Goal: Information Seeking & Learning: Stay updated

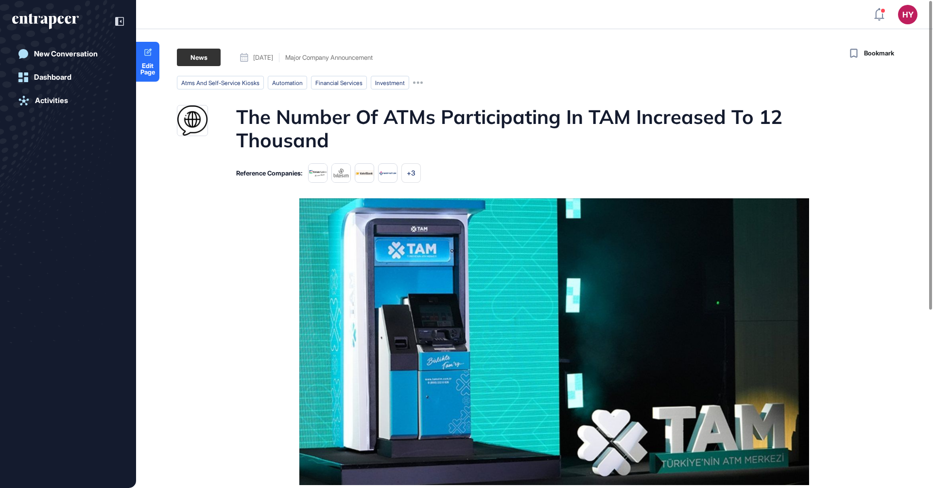
click at [382, 113] on h1 "The Number Of ATMs Participating In TAM Increased To 12 Thousand" at bounding box center [553, 128] width 634 height 47
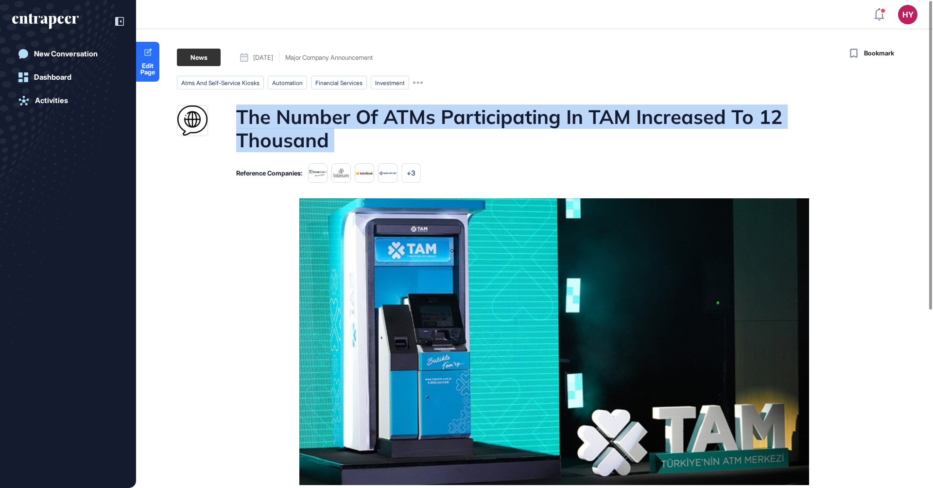
click at [382, 113] on h1 "The Number Of ATMs Participating In TAM Increased To 12 Thousand" at bounding box center [553, 128] width 634 height 47
copy h1 "The Number Of ATMs Participating In TAM Increased To 12 Thousand"
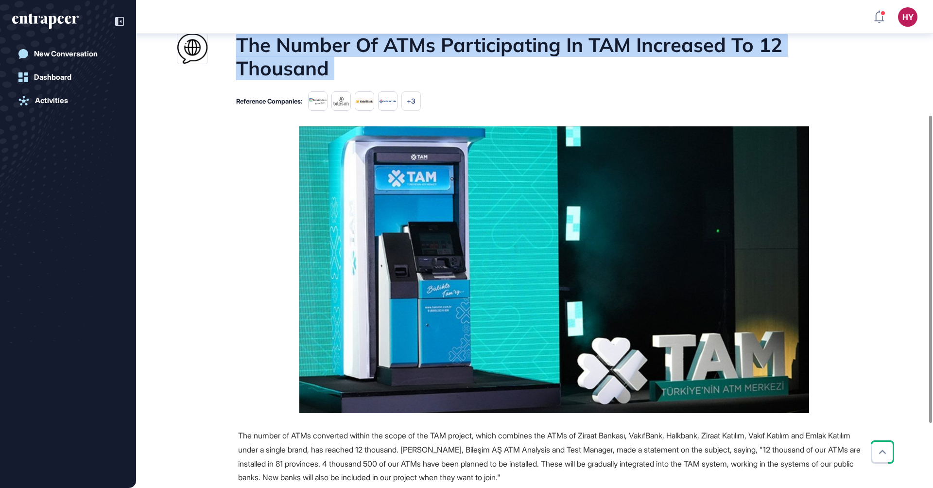
scroll to position [264, 0]
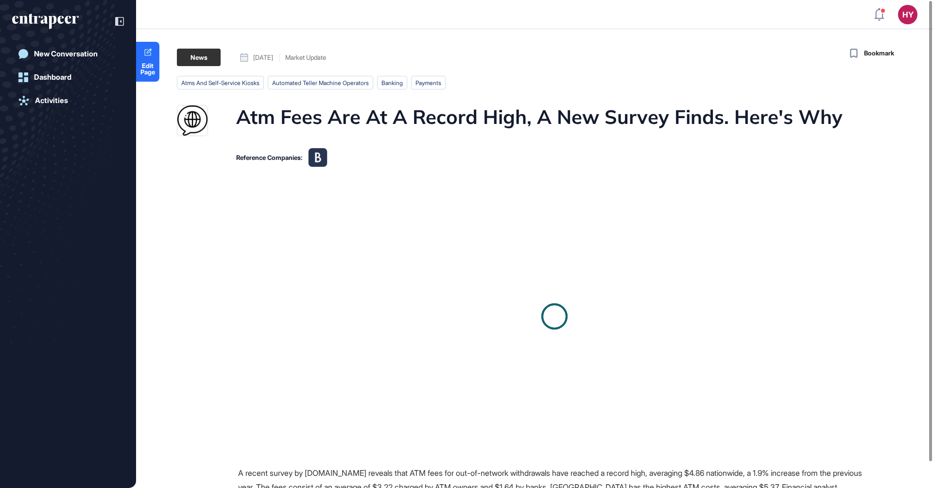
click at [446, 117] on h1 "Atm Fees Are At A Record High, A New Survey Finds. Here's Why" at bounding box center [539, 120] width 606 height 31
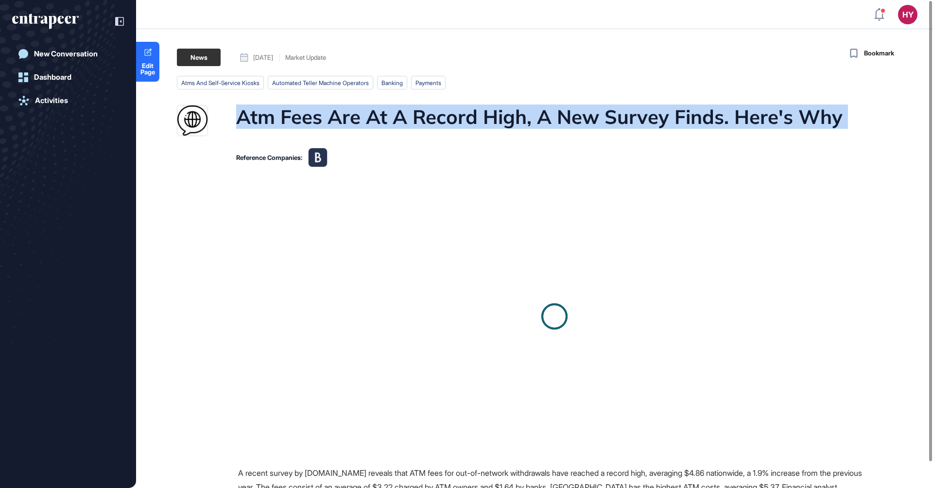
click at [446, 117] on h1 "Atm Fees Are At A Record High, A New Survey Finds. Here's Why" at bounding box center [539, 120] width 606 height 31
copy h1 "Atm Fees Are At A Record High, A New Survey Finds. Here's Why"
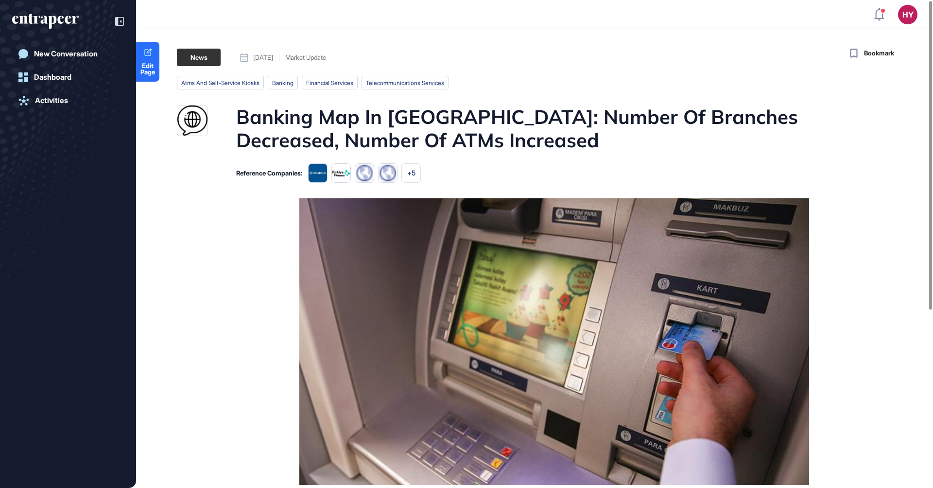
click at [388, 108] on h1 "Banking Map In [GEOGRAPHIC_DATA]: Number Of Branches Decreased, Number Of ATMs …" at bounding box center [553, 128] width 634 height 47
click at [388, 108] on h1 "Banking Map In Turkey: Number Of Branches Decreased, Number Of ATMs Increased" at bounding box center [553, 128] width 634 height 47
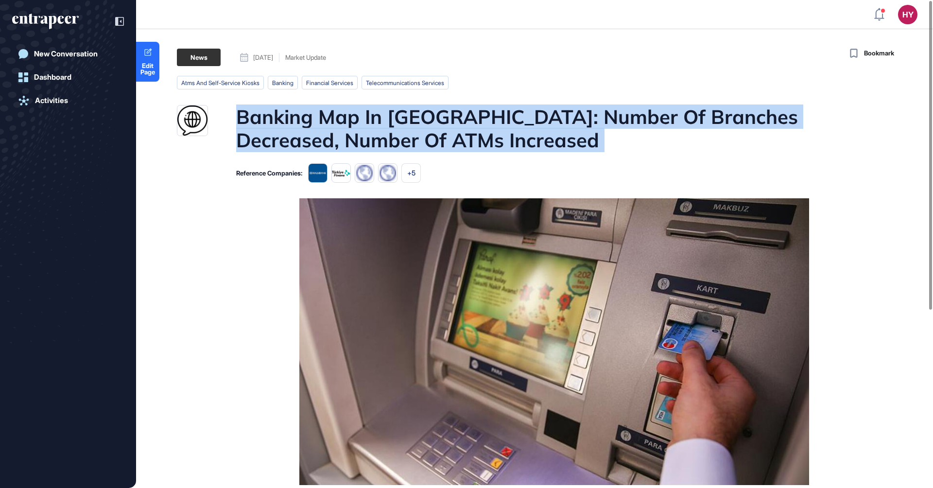
click at [388, 108] on h1 "Banking Map In Turkey: Number Of Branches Decreased, Number Of ATMs Increased" at bounding box center [553, 128] width 634 height 47
copy h1 "Banking Map In Turkey: Number Of Branches Decreased, Number Of ATMs Increased"
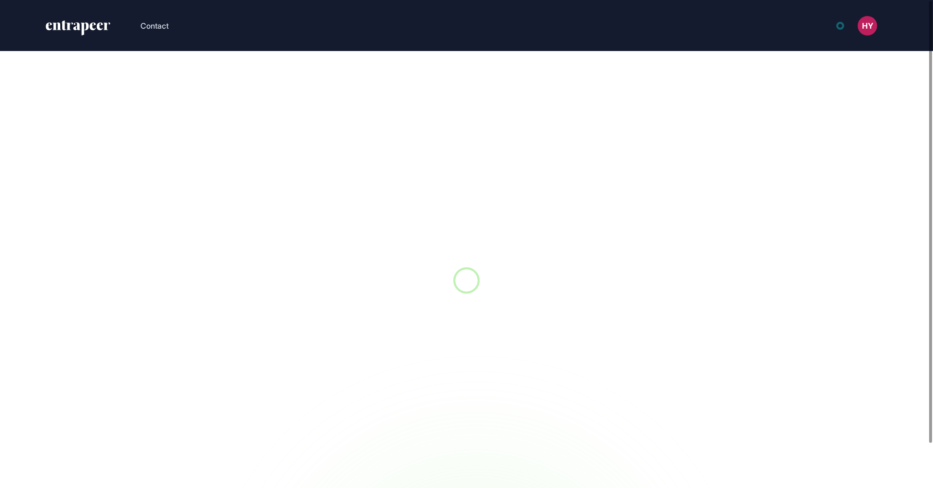
scroll to position [0, 0]
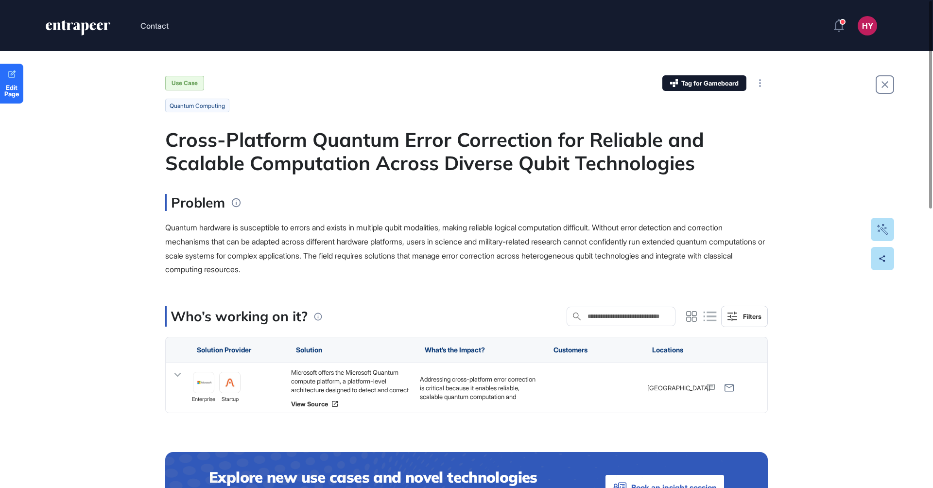
click at [374, 143] on div "Cross-Platform Quantum Error Correction for Reliable and Scalable Computation A…" at bounding box center [466, 151] width 603 height 47
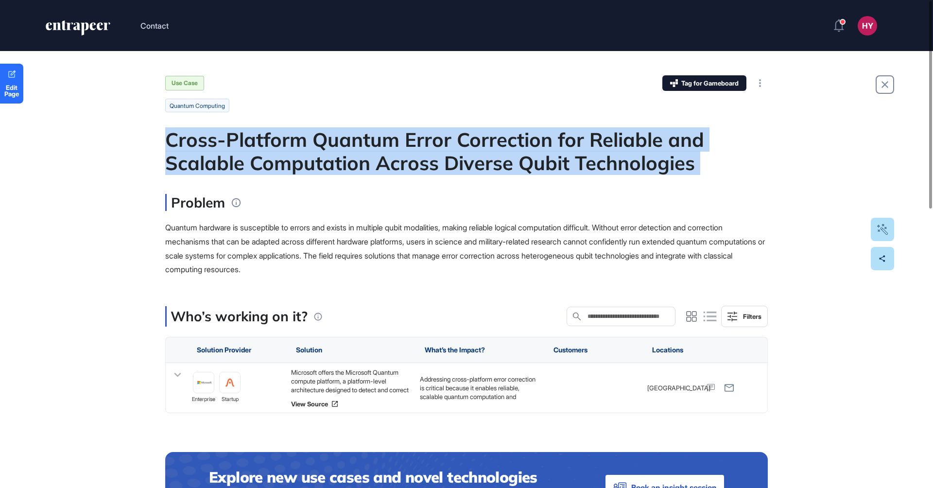
click at [374, 143] on div "Cross-Platform Quantum Error Correction for Reliable and Scalable Computation A…" at bounding box center [466, 151] width 603 height 47
copy div "Cross-Platform Quantum Error Correction for Reliable and Scalable Computation A…"
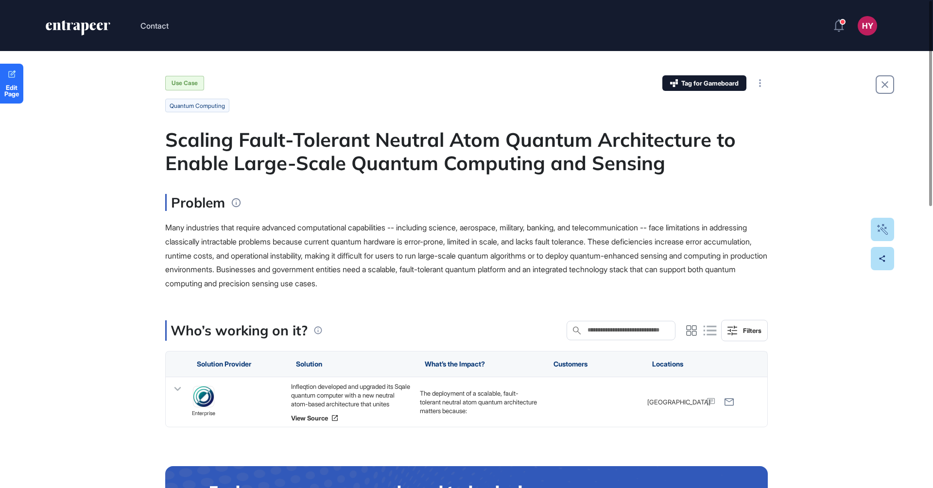
click at [497, 143] on div "Scaling Fault-Tolerant Neutral Atom Quantum Architecture to Enable Large-Scale …" at bounding box center [466, 151] width 603 height 47
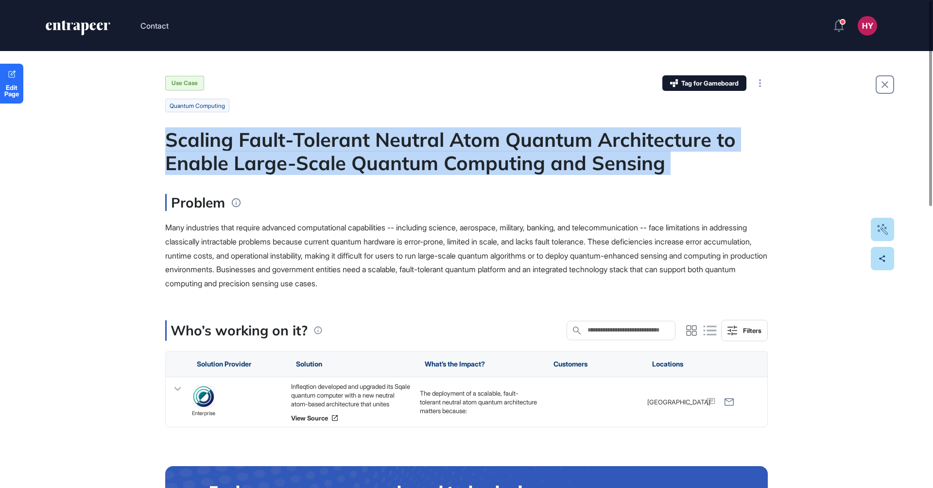
click at [497, 143] on div "Scaling Fault-Tolerant Neutral Atom Quantum Architecture to Enable Large-Scale …" at bounding box center [466, 151] width 603 height 47
copy div "Scaling Fault-Tolerant Neutral Atom Quantum Architecture to Enable Large-Scale …"
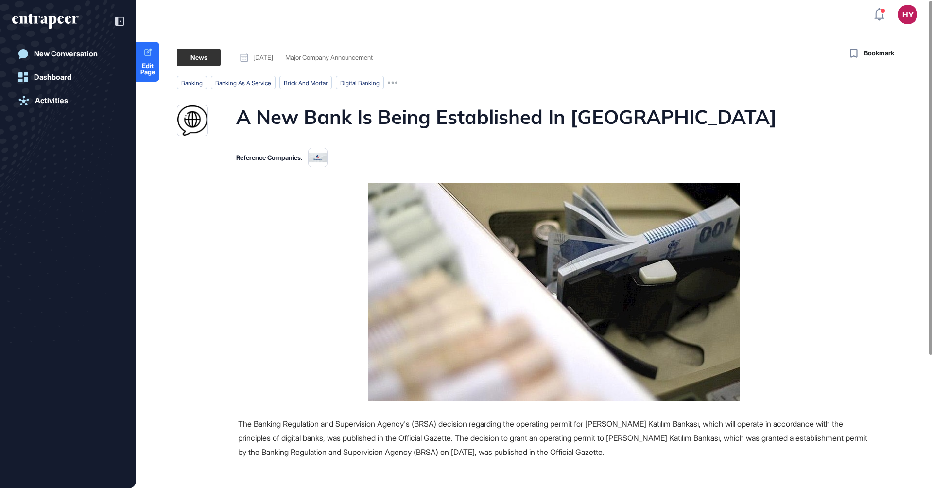
click at [384, 112] on h1 "A New Bank Is Being Established In Turkey" at bounding box center [506, 120] width 540 height 31
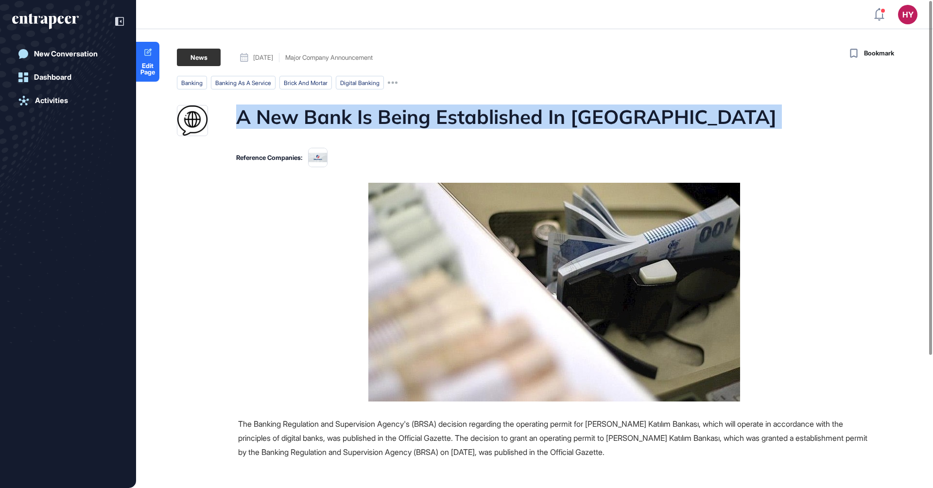
click at [384, 112] on h1 "A New Bank Is Being Established In Turkey" at bounding box center [506, 120] width 540 height 31
copy h1 "A New Bank Is Being Established In Turkey"
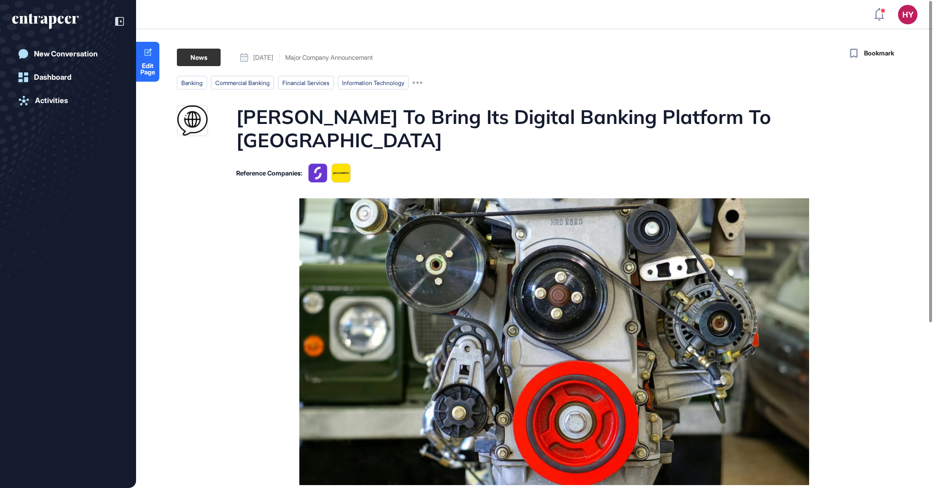
click at [359, 115] on h1 "Starling To Bring Its Digital Banking Platform To North America" at bounding box center [553, 128] width 634 height 47
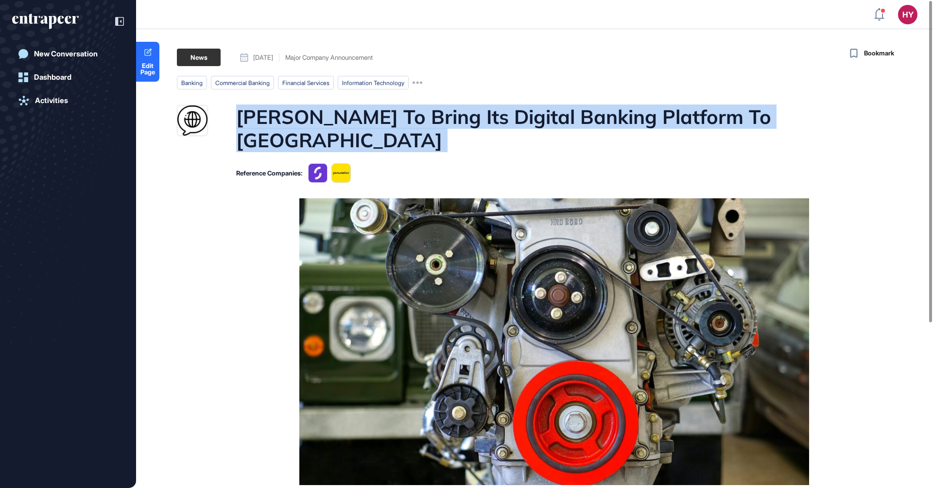
click at [359, 115] on h1 "Starling To Bring Its Digital Banking Platform To North America" at bounding box center [553, 128] width 634 height 47
copy h1 "Starling To Bring Its Digital Banking Platform To North America"
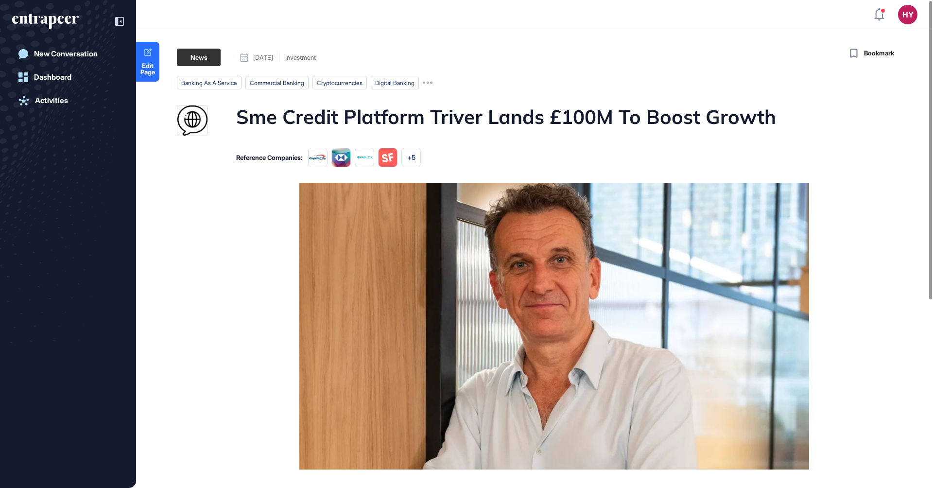
click at [524, 118] on h1 "Sme Credit Platform Triver Lands £100M To Boost Growth" at bounding box center [506, 120] width 540 height 31
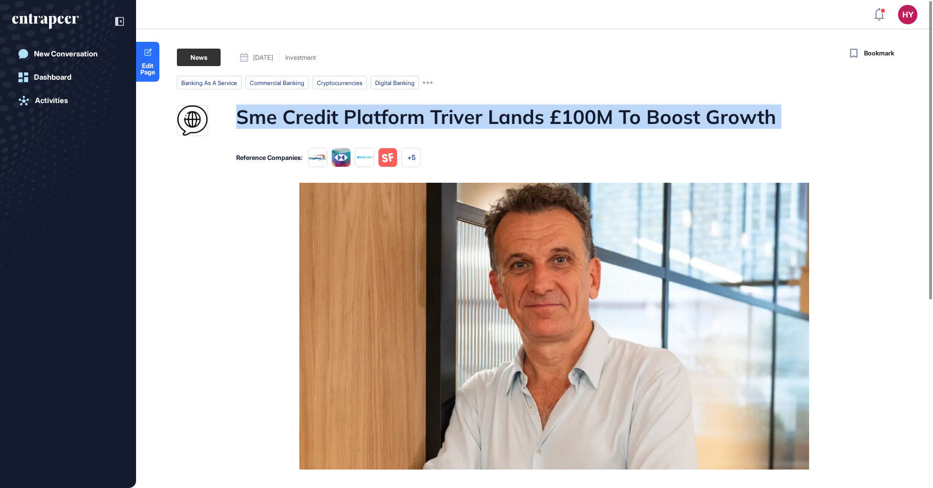
click at [524, 118] on h1 "Sme Credit Platform Triver Lands £100M To Boost Growth" at bounding box center [506, 120] width 540 height 31
copy h1 "Sme Credit Platform Triver Lands £100M To Boost Growth"
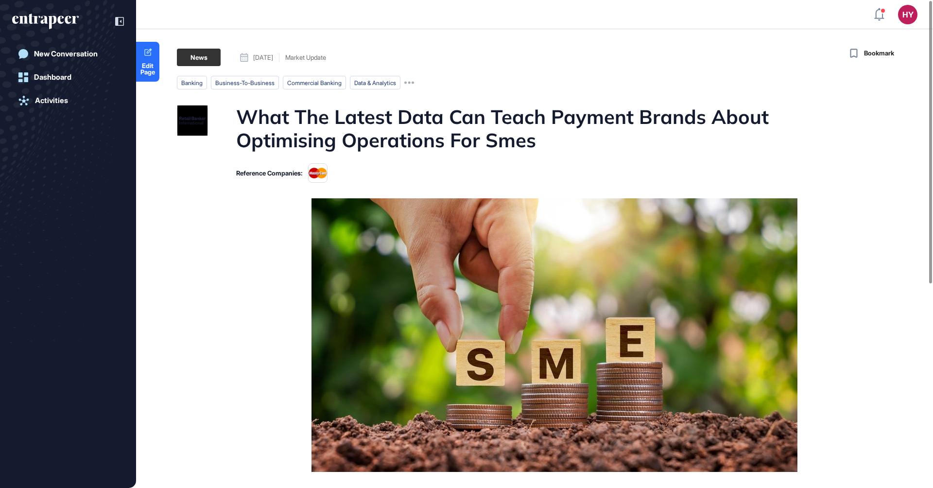
click at [437, 123] on h1 "What The Latest Data Can Teach Payment Brands About Optimising Operations For S…" at bounding box center [553, 128] width 634 height 47
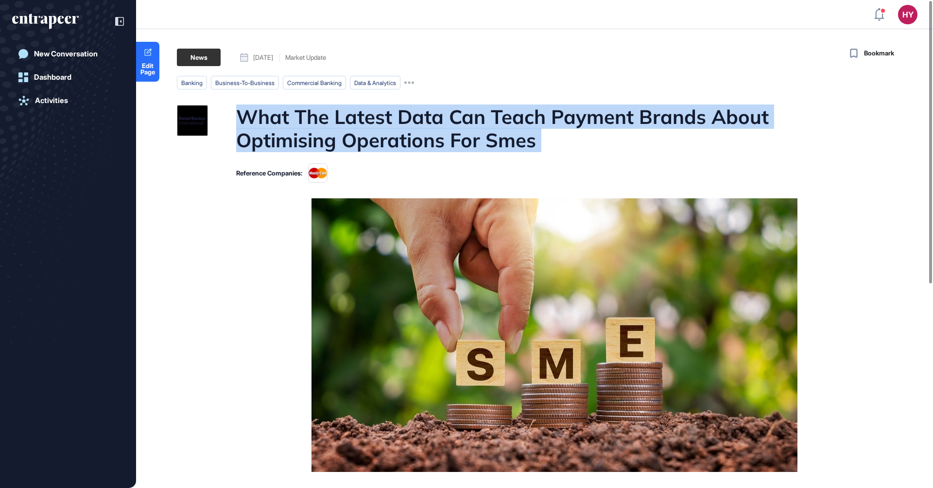
click at [437, 123] on h1 "What The Latest Data Can Teach Payment Brands About Optimising Operations For S…" at bounding box center [553, 128] width 634 height 47
copy h1 "What The Latest Data Can Teach Payment Brands About Optimising Operations For S…"
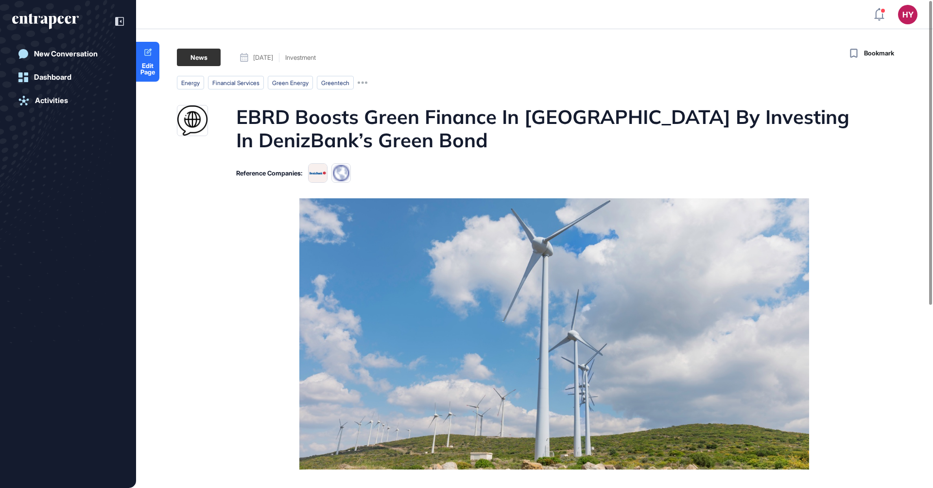
click at [302, 124] on h1 "EBRD Boosts Green Finance In Türkiye By Investing In DenizBank’s Green Bond" at bounding box center [553, 128] width 634 height 47
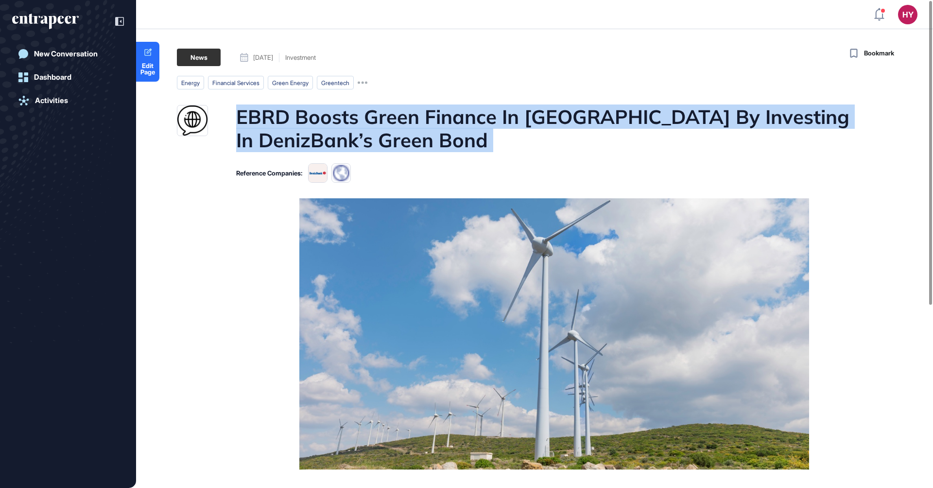
click at [302, 124] on h1 "EBRD Boosts Green Finance In Türkiye By Investing In DenizBank’s Green Bond" at bounding box center [553, 128] width 634 height 47
copy h1 "EBRD Boosts Green Finance In Türkiye By Investing In DenizBank’s Green Bond"
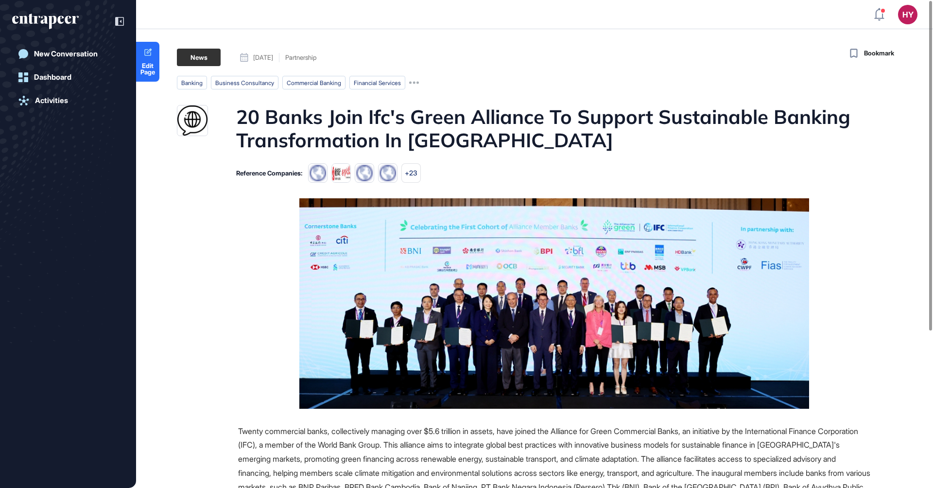
click at [421, 115] on h1 "20 Banks Join Ifc's Green Alliance To Support Sustainable Banking Transformatio…" at bounding box center [553, 128] width 634 height 47
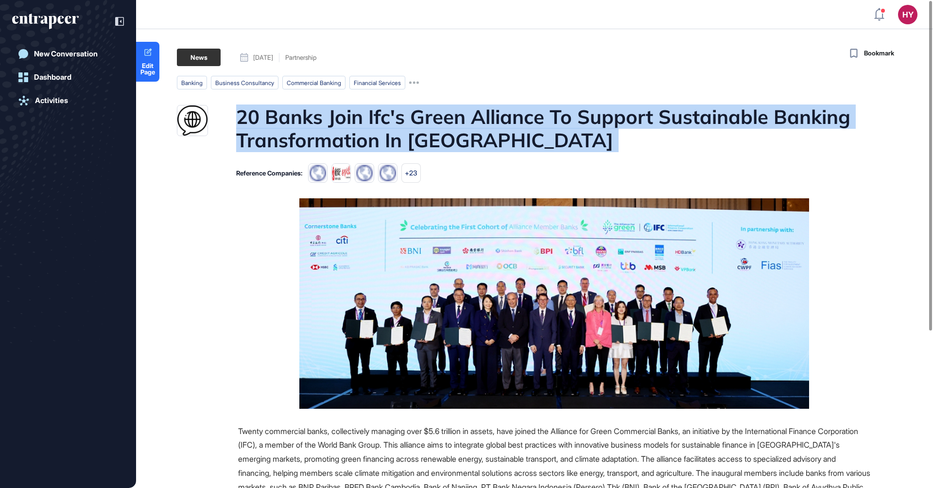
click at [421, 115] on h1 "20 Banks Join Ifc's Green Alliance To Support Sustainable Banking Transformatio…" at bounding box center [553, 128] width 634 height 47
copy h1 "20 Banks Join Ifc's Green Alliance To Support Sustainable Banking Transformatio…"
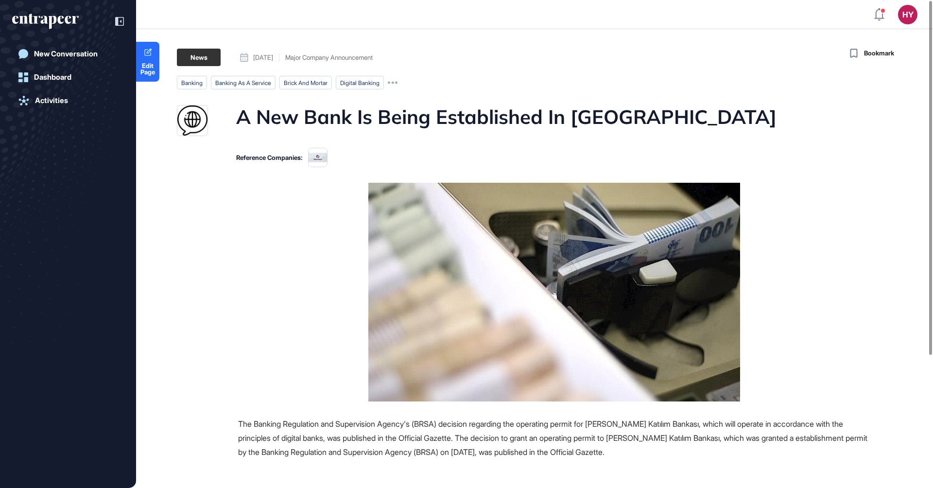
click at [350, 124] on h1 "A New Bank Is Being Established In Turkey" at bounding box center [506, 120] width 540 height 31
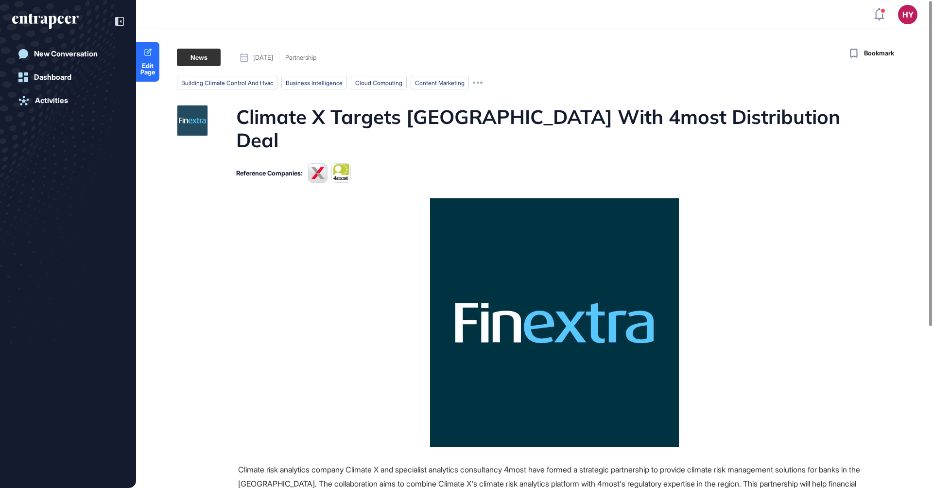
click at [371, 123] on h1 "Climate X Targets Middle East With 4most Distribution Deal" at bounding box center [553, 128] width 634 height 47
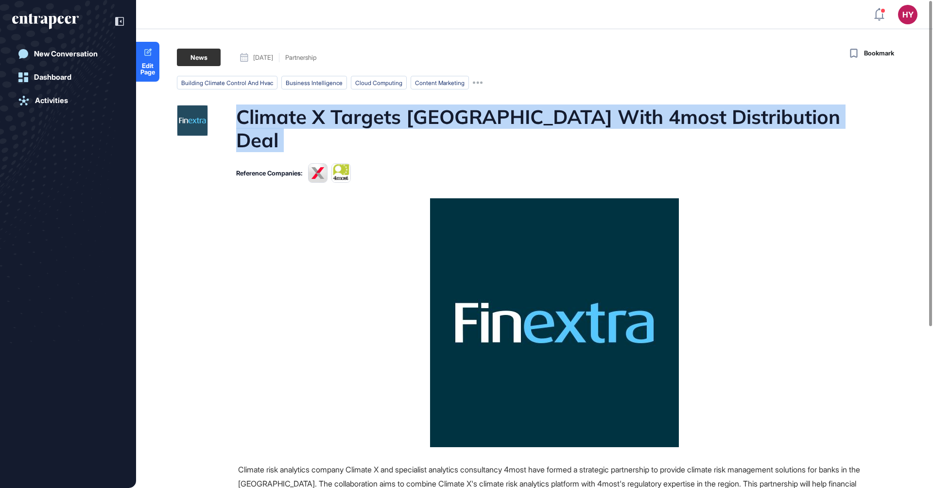
click at [371, 123] on h1 "Climate X Targets Middle East With 4most Distribution Deal" at bounding box center [553, 128] width 634 height 47
copy h1 "Climate X Targets Middle East With 4most Distribution Deal"
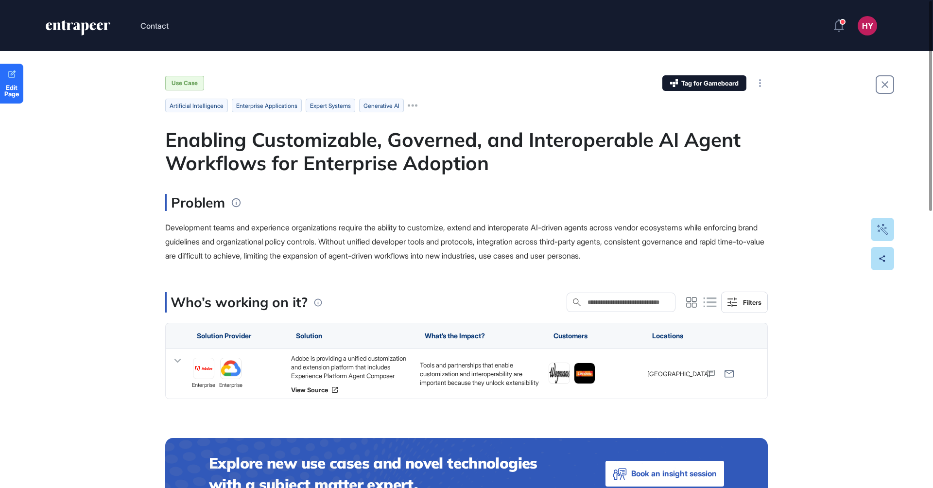
click at [439, 147] on div "Enabling Customizable, Governed, and Interoperable AI Agent Workflows for Enter…" at bounding box center [466, 151] width 603 height 47
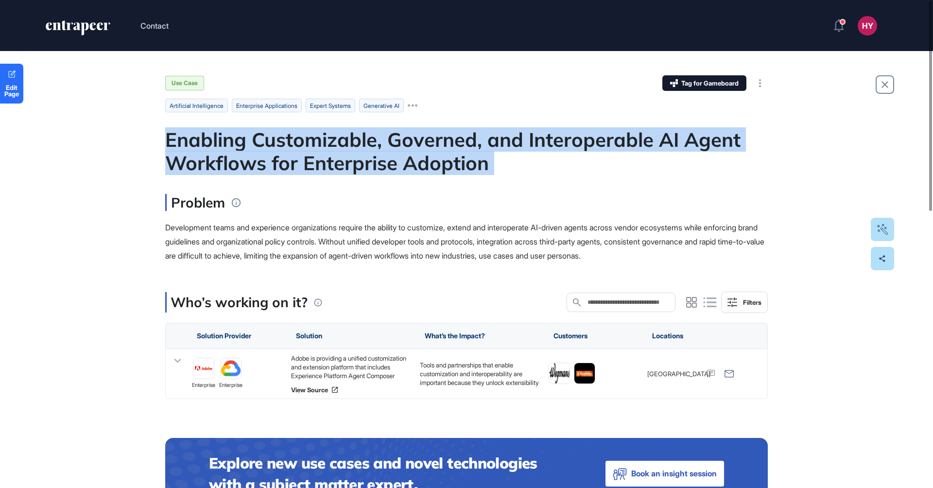
click at [439, 147] on div "Enabling Customizable, Governed, and Interoperable AI Agent Workflows for Enter…" at bounding box center [466, 151] width 603 height 47
copy div "Enabling Customizable, Governed, and Interoperable AI Agent Workflows for Enter…"
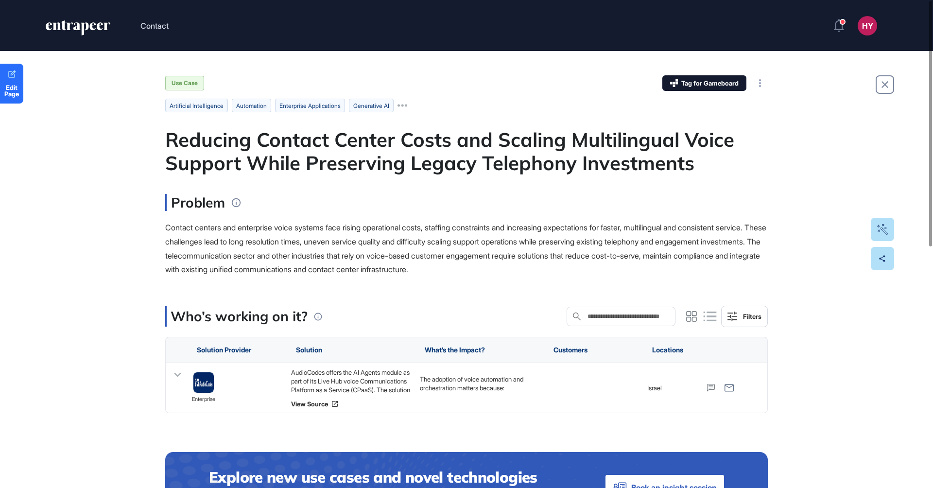
click at [369, 144] on div "Reducing Contact Center Costs and Scaling Multilingual Voice Support While Pres…" at bounding box center [466, 151] width 603 height 47
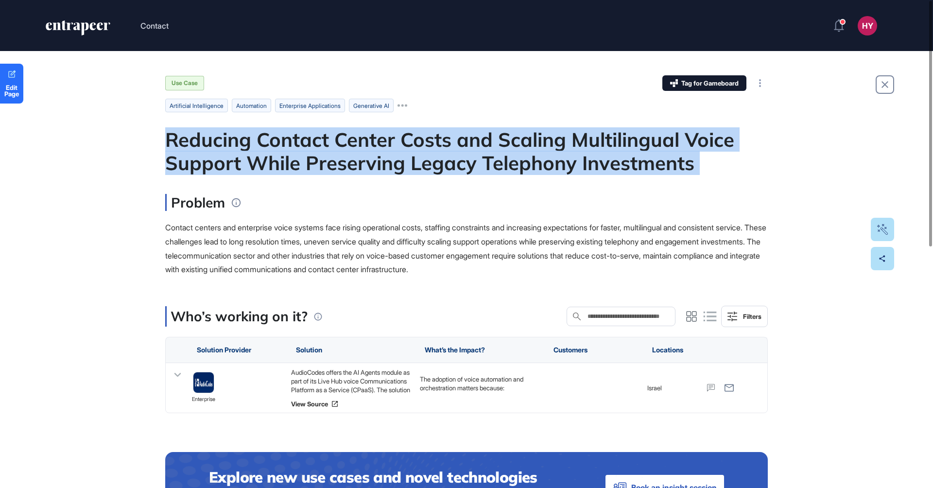
click at [369, 144] on div "Reducing Contact Center Costs and Scaling Multilingual Voice Support While Pres…" at bounding box center [466, 151] width 603 height 47
copy div "Reducing Contact Center Costs and Scaling Multilingual Voice Support While Pres…"
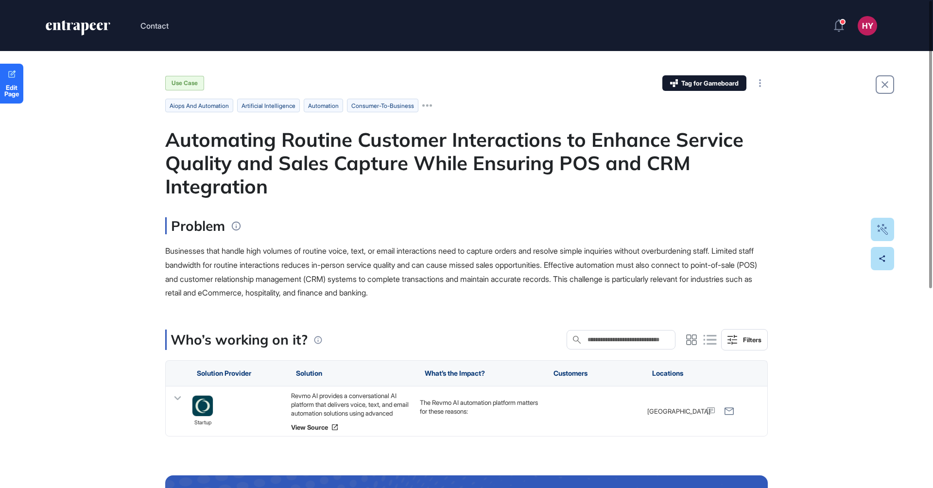
click at [346, 144] on div "Automating Routine Customer Interactions to Enhance Service Quality and Sales C…" at bounding box center [466, 163] width 603 height 70
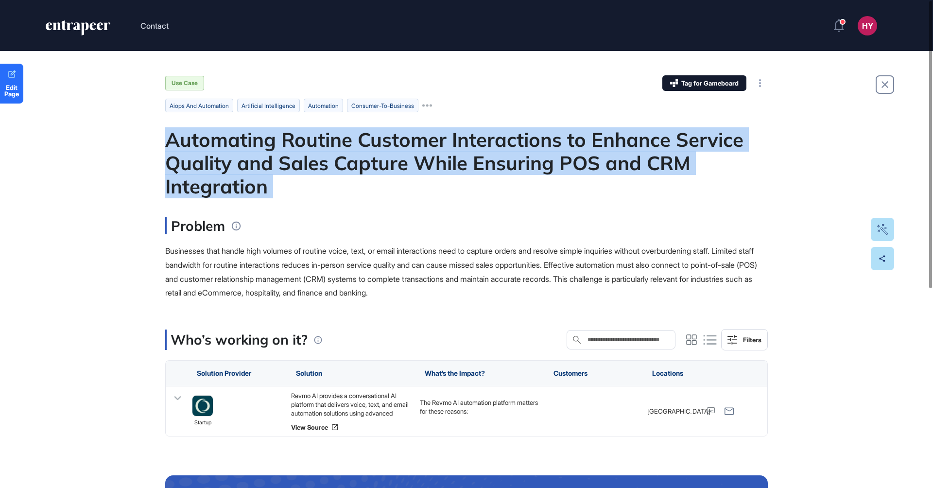
click at [346, 144] on div "Automating Routine Customer Interactions to Enhance Service Quality and Sales C…" at bounding box center [466, 163] width 603 height 70
copy div "Automating Routine Customer Interactions to Enhance Service Quality and Sales C…"
